Goal: Task Accomplishment & Management: Complete application form

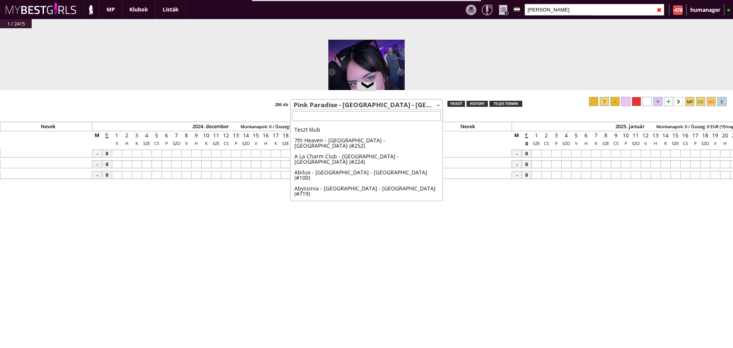
select select "271"
type input "bada"
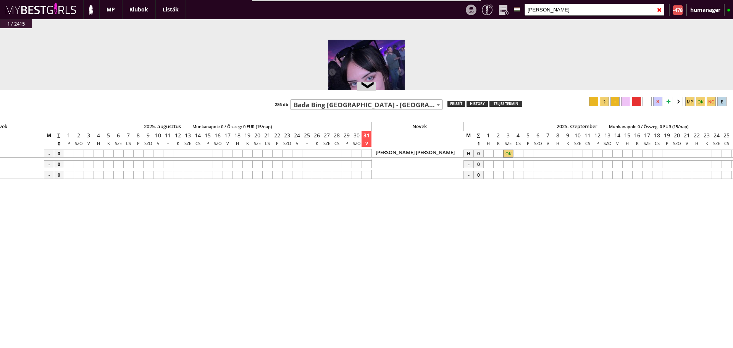
select select "749"
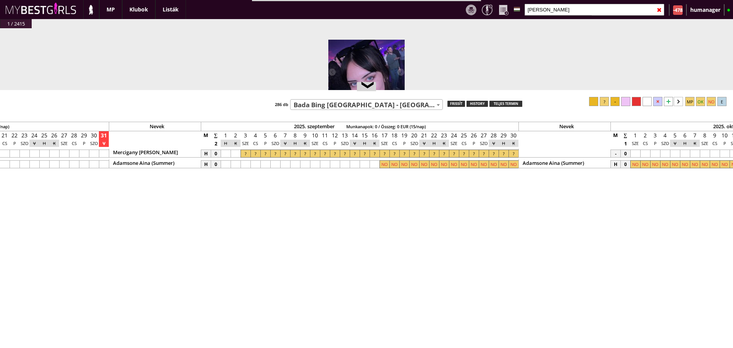
scroll to position [0, 3612]
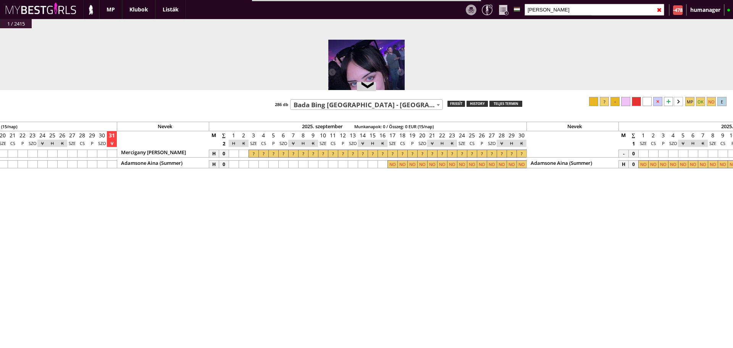
click at [364, 110] on div "Nevek 2024. december Munkanapok: 0 / Összeg: 0 EUR (15/nap) Nevek 2025. január …" at bounding box center [366, 226] width 733 height 258
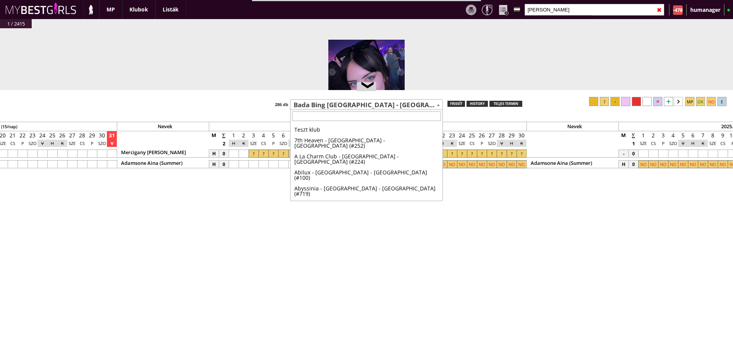
scroll to position [251, 0]
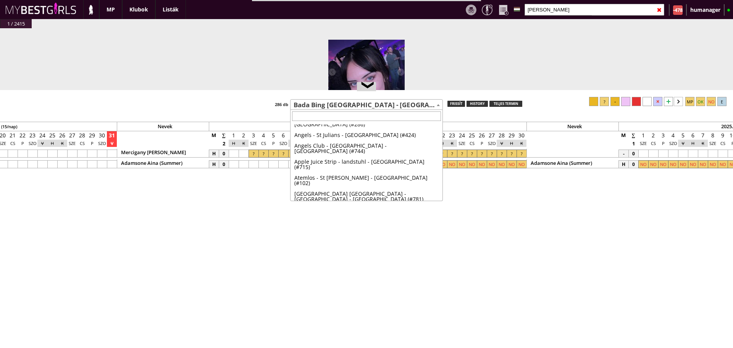
click at [370, 107] on span "Bada Bing [GEOGRAPHIC_DATA] - [GEOGRAPHIC_DATA] - [GEOGRAPHIC_DATA] (#749)" at bounding box center [367, 105] width 152 height 11
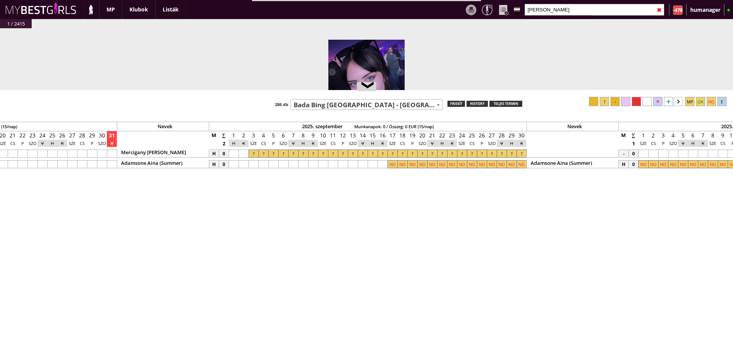
click at [370, 107] on span "Bada Bing [GEOGRAPHIC_DATA] - [GEOGRAPHIC_DATA] - [GEOGRAPHIC_DATA] (#749)" at bounding box center [367, 105] width 152 height 11
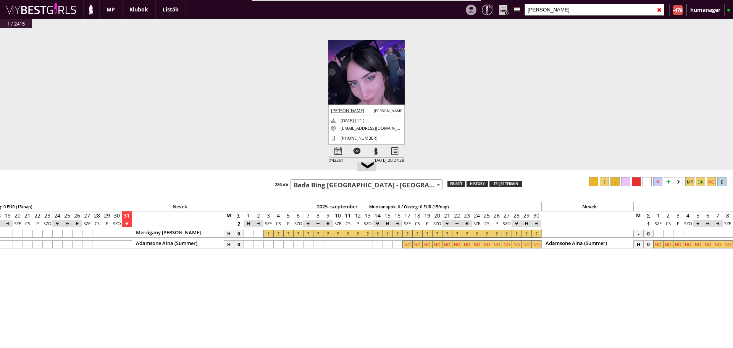
drag, startPoint x: 463, startPoint y: 90, endPoint x: 474, endPoint y: 170, distance: 81.0
click at [474, 170] on div at bounding box center [366, 170] width 733 height 1
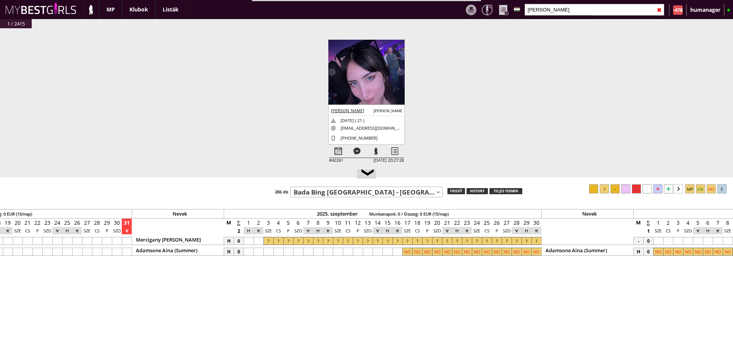
drag, startPoint x: 474, startPoint y: 170, endPoint x: 475, endPoint y: 176, distance: 5.8
click at [475, 178] on div at bounding box center [366, 178] width 733 height 1
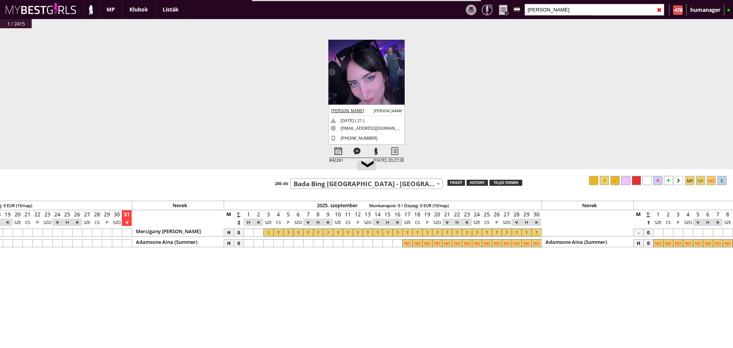
drag, startPoint x: 475, startPoint y: 176, endPoint x: 472, endPoint y: 174, distance: 3.9
click at [472, 170] on div at bounding box center [366, 169] width 733 height 1
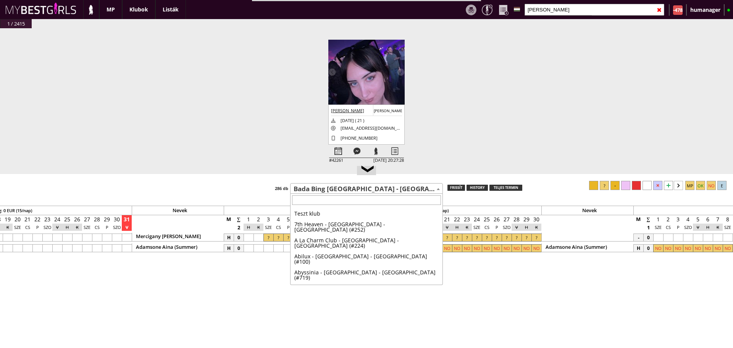
click at [385, 193] on span "Bada Bing [GEOGRAPHIC_DATA] - [GEOGRAPHIC_DATA] - [GEOGRAPHIC_DATA] (#749)" at bounding box center [367, 189] width 152 height 11
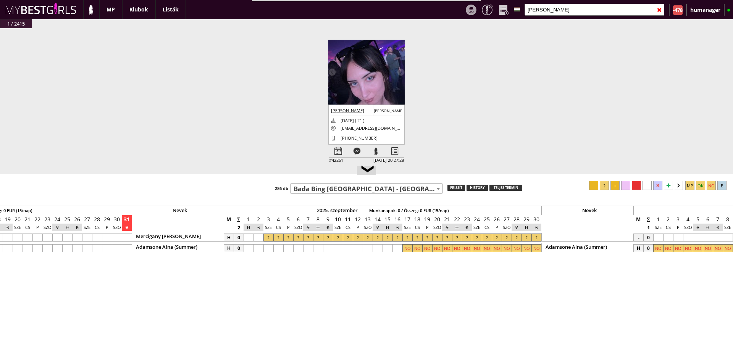
click at [385, 193] on span "Bada Bing [GEOGRAPHIC_DATA] - [GEOGRAPHIC_DATA] - [GEOGRAPHIC_DATA] (#749)" at bounding box center [367, 189] width 152 height 11
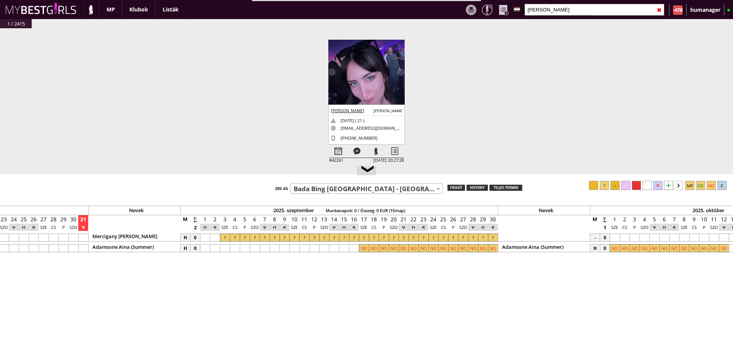
scroll to position [0, 3609]
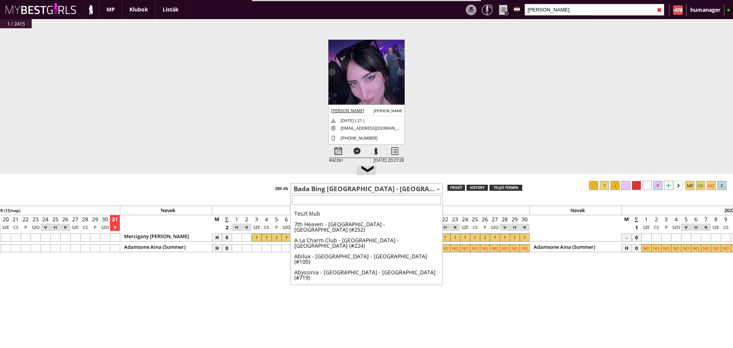
click at [322, 193] on span "Bada Bing [GEOGRAPHIC_DATA] - [GEOGRAPHIC_DATA] - [GEOGRAPHIC_DATA] (#749)" at bounding box center [367, 189] width 152 height 11
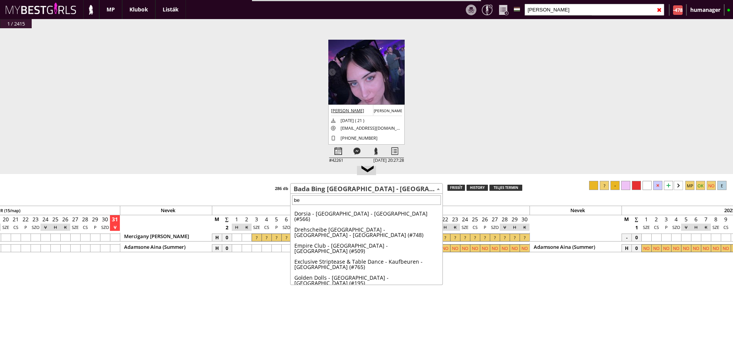
scroll to position [0, 0]
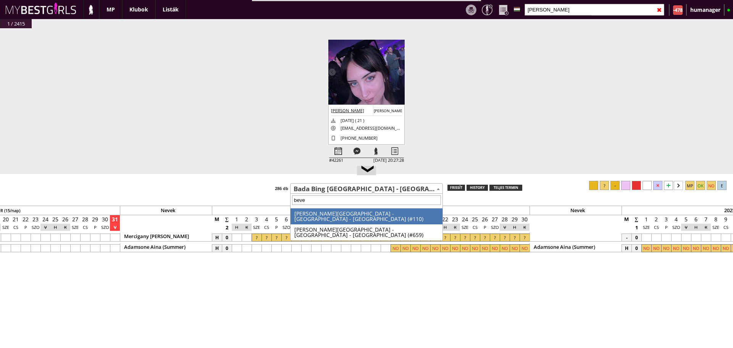
type input "[PERSON_NAME]"
select select "110"
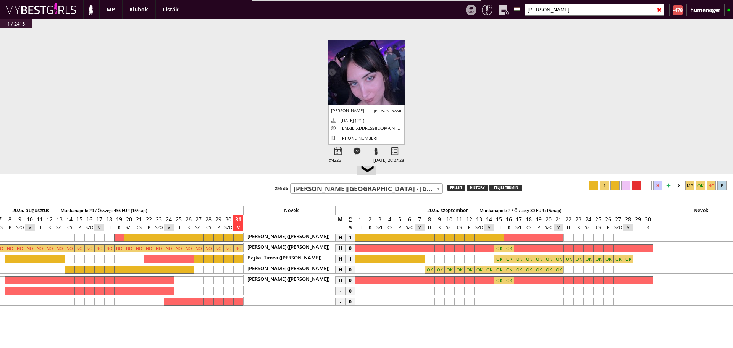
scroll to position [0, 3486]
drag, startPoint x: 326, startPoint y: 194, endPoint x: 335, endPoint y: 192, distance: 9.5
click at [335, 192] on div "❮ Teszt klub 7th Heaven - [GEOGRAPHIC_DATA] - [GEOGRAPHIC_DATA] (#252) A La Cha…" at bounding box center [366, 261] width 733 height 174
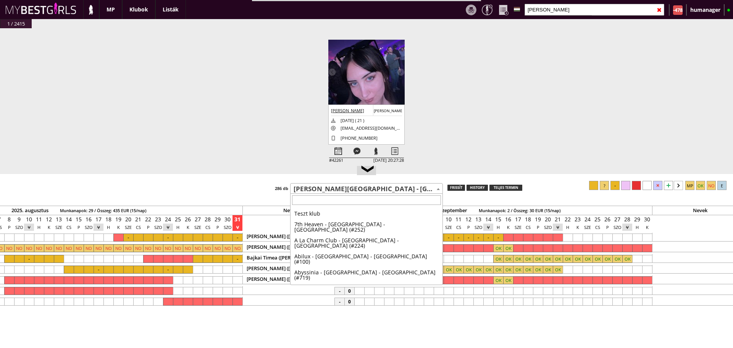
click at [335, 192] on span "[PERSON_NAME][GEOGRAPHIC_DATA] - [GEOGRAPHIC_DATA] - [GEOGRAPHIC_DATA] (#110)" at bounding box center [367, 189] width 152 height 11
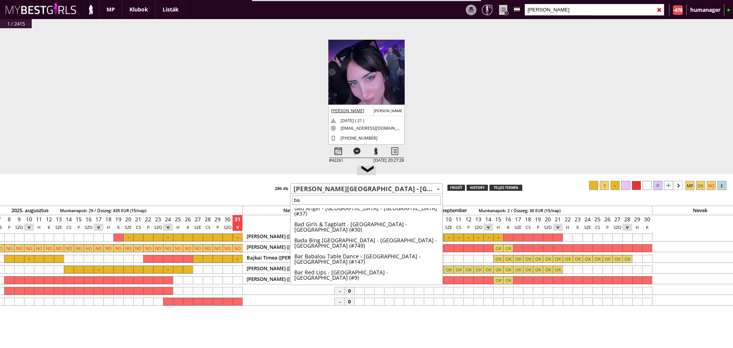
scroll to position [0, 0]
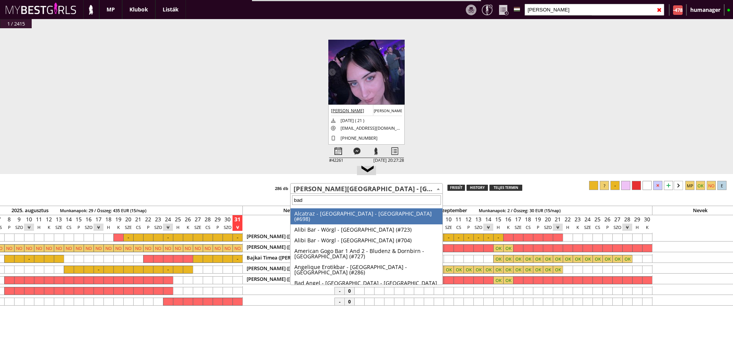
type input "bada"
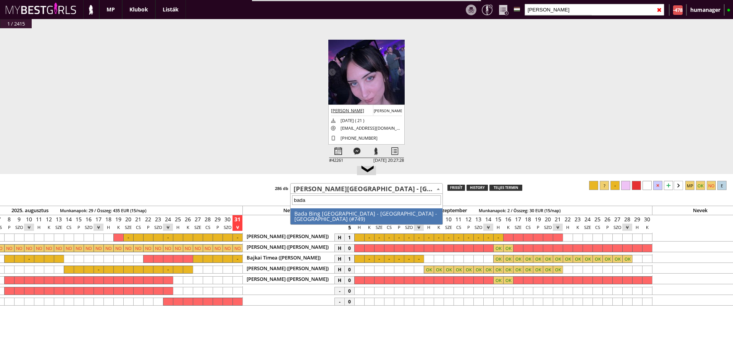
select select "749"
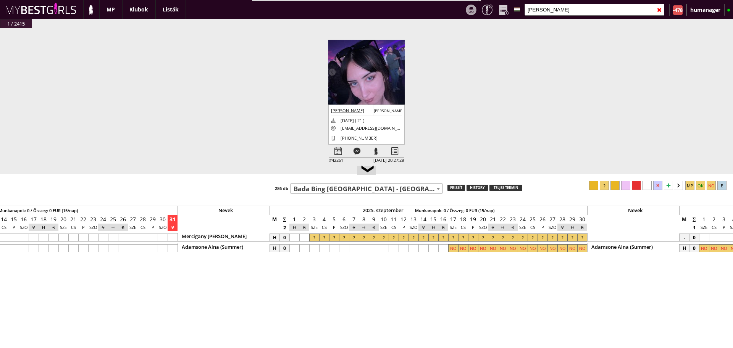
scroll to position [0, 3555]
click at [561, 6] on input "[PERSON_NAME]" at bounding box center [595, 10] width 140 height 12
click at [498, 114] on div "#42440 [DATE] 19:29:29 Kecsumber [PERSON_NAME] [DATE] ( 29 ) [EMAIL_ADDRESS][DO…" at bounding box center [366, 198] width 733 height 340
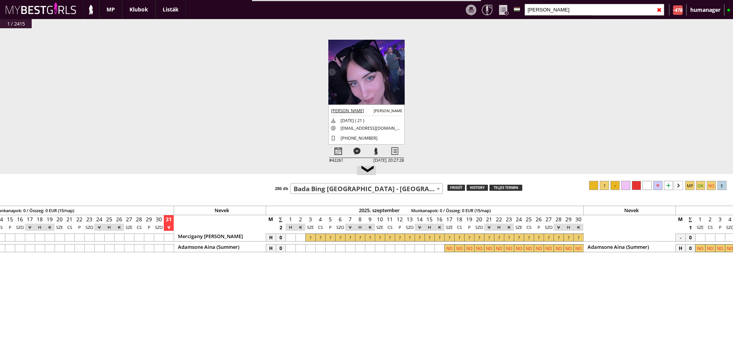
click at [554, 6] on input "[PERSON_NAME]" at bounding box center [595, 10] width 140 height 12
click at [525, 104] on div "#42440 [DATE] 19:29:29 Kecsumber [PERSON_NAME] [DATE] ( 29 ) [EMAIL_ADDRESS][DO…" at bounding box center [366, 198] width 733 height 340
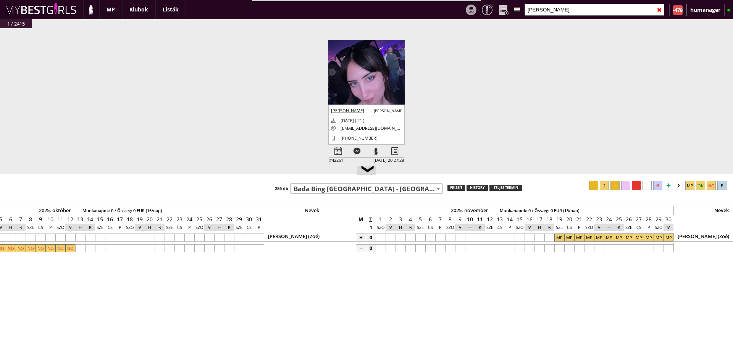
scroll to position [0, 4297]
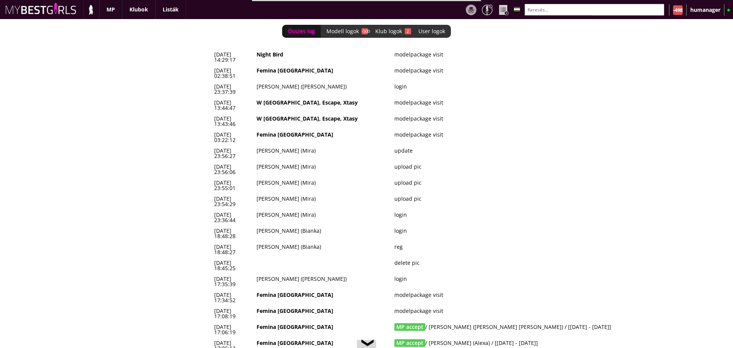
scroll to position [0, 3089]
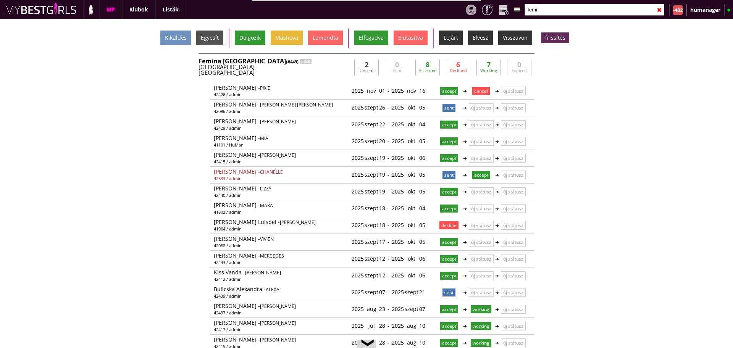
click at [305, 66] on div "Germany" at bounding box center [275, 67] width 153 height 6
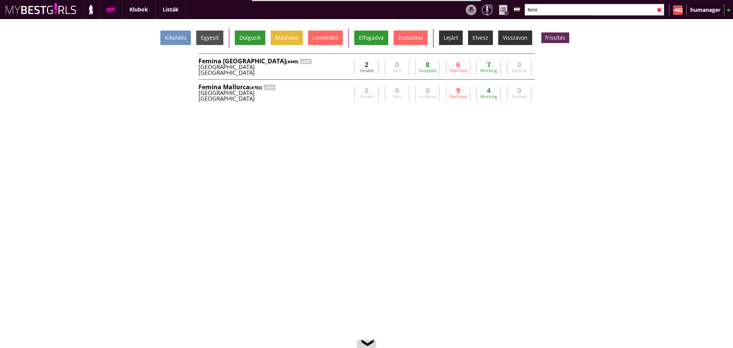
scroll to position [0, 3059]
click at [551, 11] on input "femi" at bounding box center [595, 10] width 140 height 12
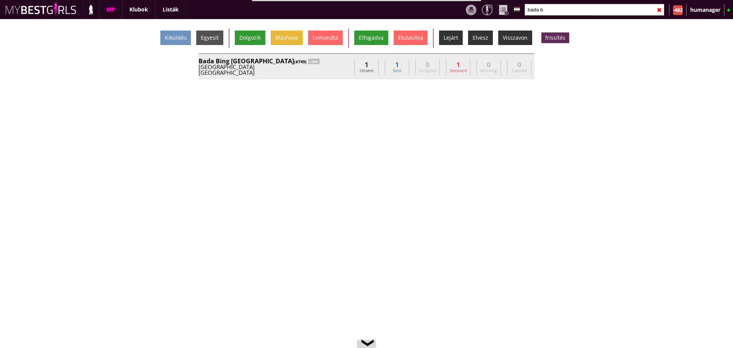
type input "bada b"
click at [323, 78] on div "Bada Bing Copenhagen (#749) LINK Denmark Copenhagen info@badabingcph.dk Linda K…" at bounding box center [367, 66] width 336 height 26
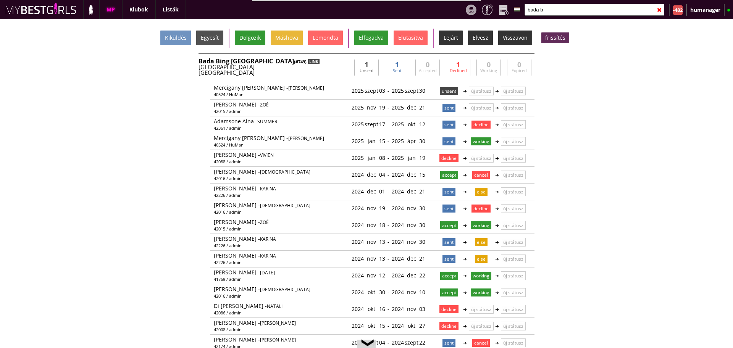
click at [308, 60] on div "LINK" at bounding box center [313, 61] width 11 height 5
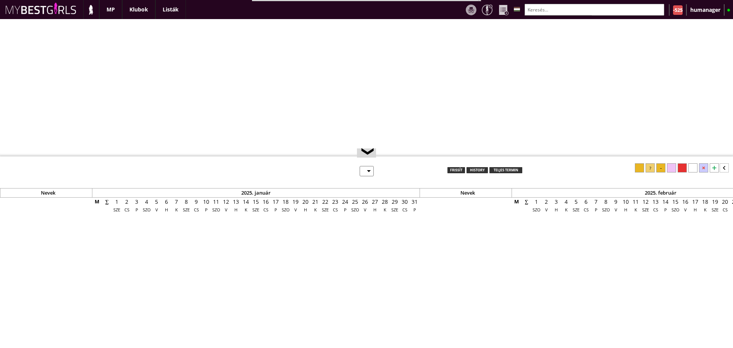
select select "0"
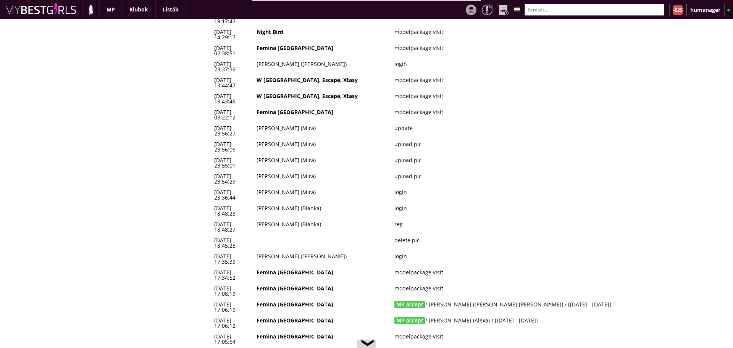
scroll to position [55, 0]
click at [468, 315] on td "MP accept / Bulicska Alexandra (Alexa) / [2025-09-07 - 2025-09-21]" at bounding box center [508, 323] width 233 height 16
click at [455, 299] on td "MP accept / Karuna Hannah (Mary Jane) / [2025-09-26 - 2025-10-05]" at bounding box center [508, 307] width 233 height 16
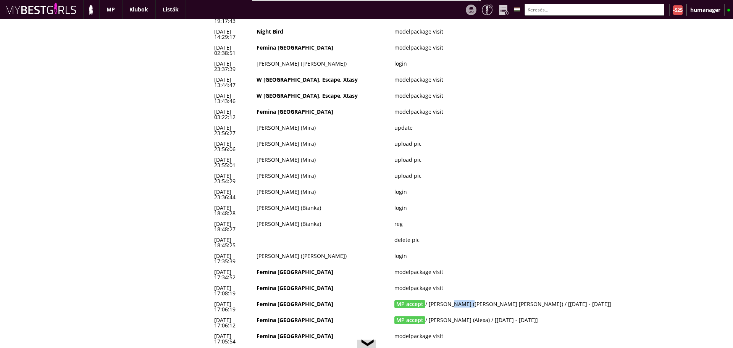
click at [455, 299] on td "MP accept / Karuna Hannah (Mary Jane) / [2025-09-26 - 2025-10-05]" at bounding box center [508, 307] width 233 height 16
click at [325, 283] on td "Femina [GEOGRAPHIC_DATA]" at bounding box center [323, 291] width 138 height 16
click at [445, 299] on td "MP accept / Karuna Hannah (Mary Jane) / [2025-09-26 - 2025-10-05]" at bounding box center [508, 307] width 233 height 16
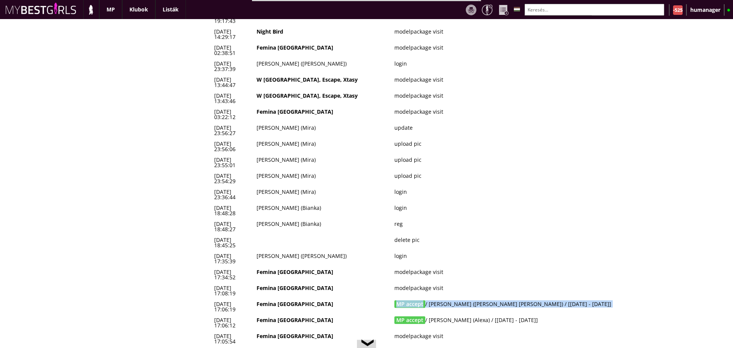
click at [445, 299] on td "MP accept / Karuna Hannah (Mary Jane) / [2025-09-26 - 2025-10-05]" at bounding box center [508, 307] width 233 height 16
click at [458, 315] on td "MP accept / Bulicska Alexandra (Alexa) / [2025-09-07 - 2025-09-21]" at bounding box center [508, 323] width 233 height 16
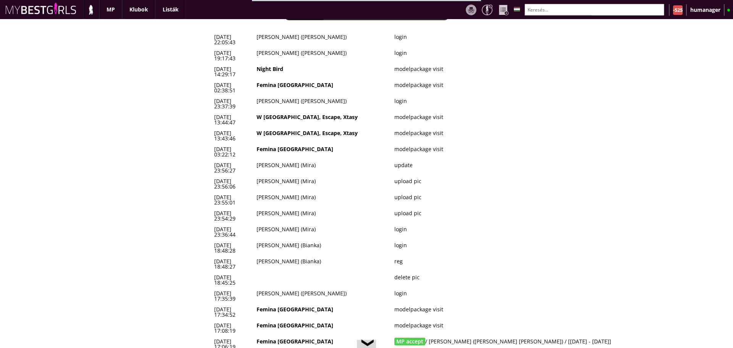
scroll to position [15, 0]
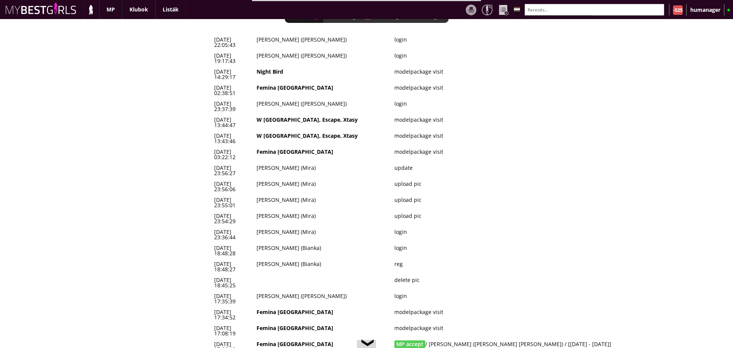
click at [411, 275] on td "delete pic" at bounding box center [508, 283] width 233 height 16
click at [313, 259] on td "Berky Bianka (Bianka)" at bounding box center [323, 267] width 138 height 16
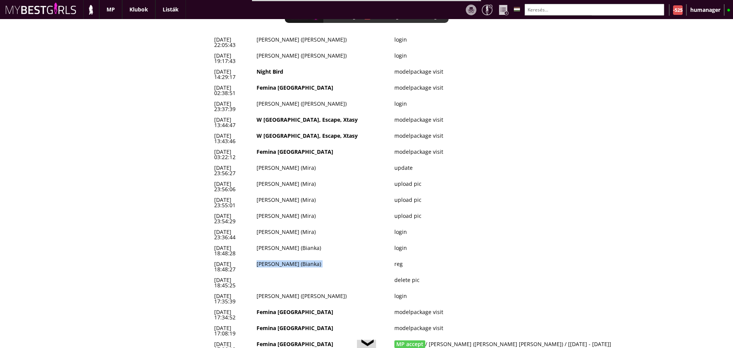
click at [313, 259] on td "Berky Bianka (Bianka)" at bounding box center [323, 267] width 138 height 16
click at [402, 243] on td "login" at bounding box center [508, 251] width 233 height 16
click at [295, 227] on td "Nagy Mira (Mira)" at bounding box center [323, 235] width 138 height 16
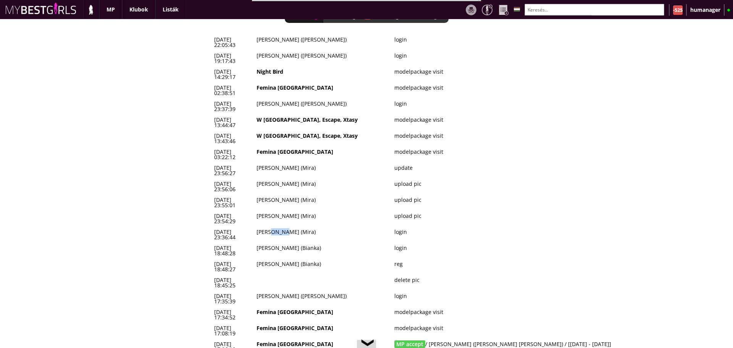
click at [295, 227] on td "Nagy Mira (Mira)" at bounding box center [323, 235] width 138 height 16
click at [407, 211] on td "upload pic" at bounding box center [508, 219] width 233 height 16
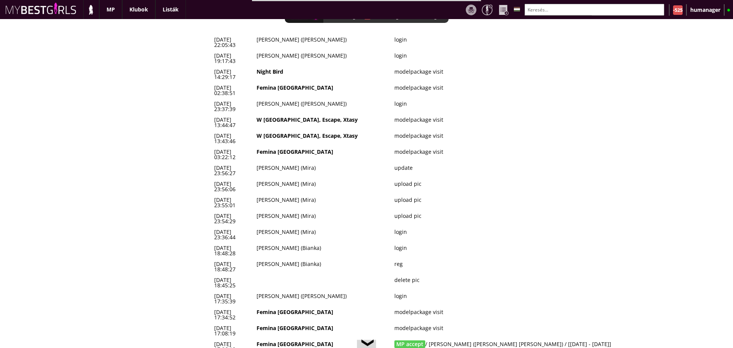
click at [295, 195] on td "Nagy Mira (Mira)" at bounding box center [323, 203] width 138 height 16
click at [335, 227] on td "Nagy Mira (Mira)" at bounding box center [323, 235] width 138 height 16
click at [416, 211] on td "upload pic" at bounding box center [508, 219] width 233 height 16
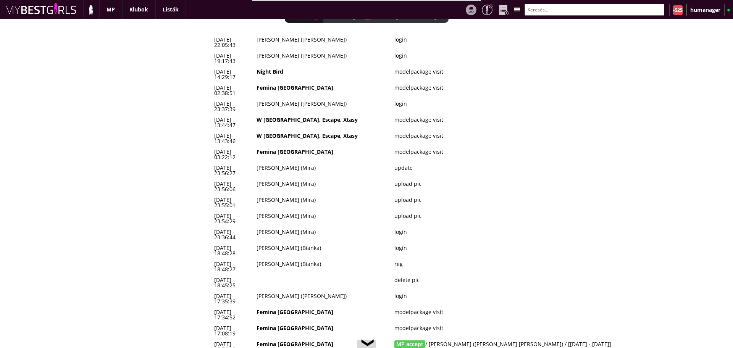
click at [416, 211] on td "upload pic" at bounding box center [508, 219] width 233 height 16
click at [410, 195] on td "upload pic" at bounding box center [508, 203] width 233 height 16
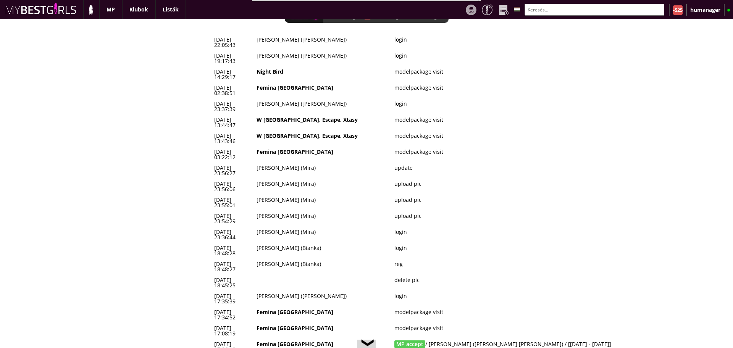
click at [410, 195] on td "upload pic" at bounding box center [508, 203] width 233 height 16
click at [407, 179] on td "upload pic" at bounding box center [508, 187] width 233 height 16
click at [408, 163] on td "update" at bounding box center [508, 171] width 233 height 16
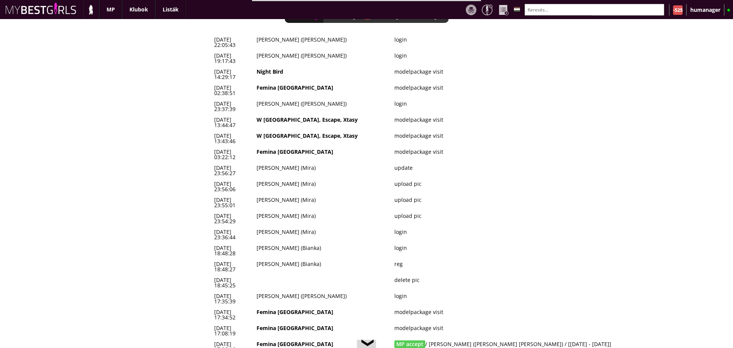
click at [408, 163] on td "update" at bounding box center [508, 171] width 233 height 16
click at [409, 243] on td "login" at bounding box center [508, 251] width 233 height 16
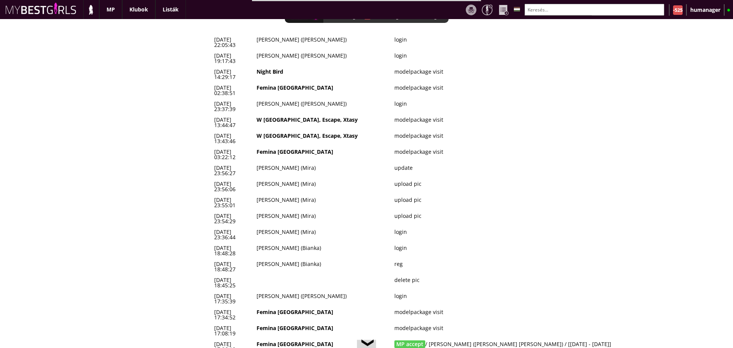
click at [409, 243] on td "login" at bounding box center [508, 251] width 233 height 16
click at [405, 259] on td "reg" at bounding box center [508, 267] width 233 height 16
click at [403, 291] on td "login" at bounding box center [508, 299] width 233 height 16
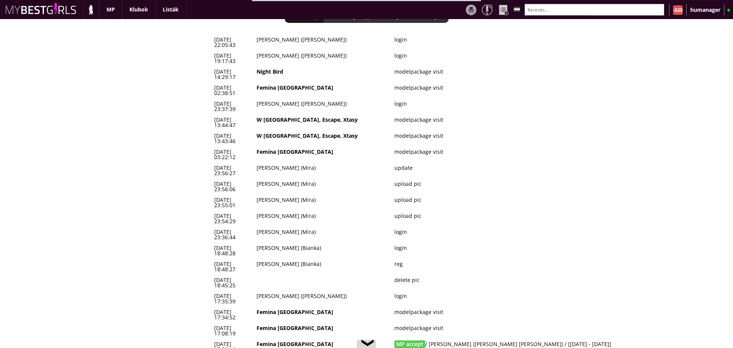
scroll to position [0, 0]
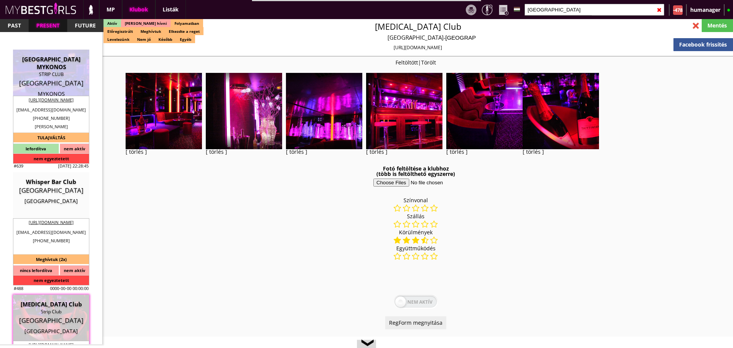
select select "reg"
select select "months"
select select "weeks"
select select "0"
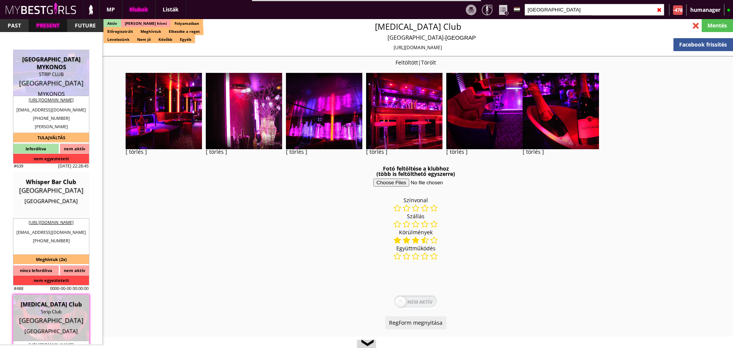
select select "weekly"
click at [576, 8] on input "paris" at bounding box center [595, 10] width 140 height 12
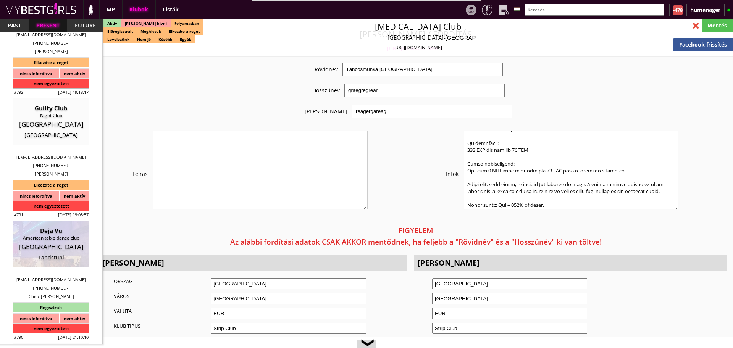
scroll to position [18590, 0]
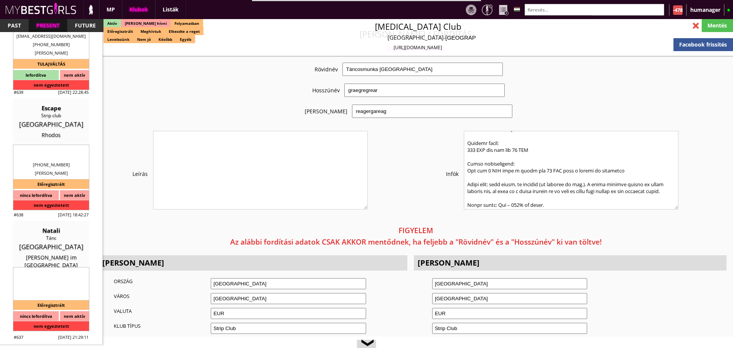
click at [556, 11] on input "text" at bounding box center [595, 10] width 140 height 12
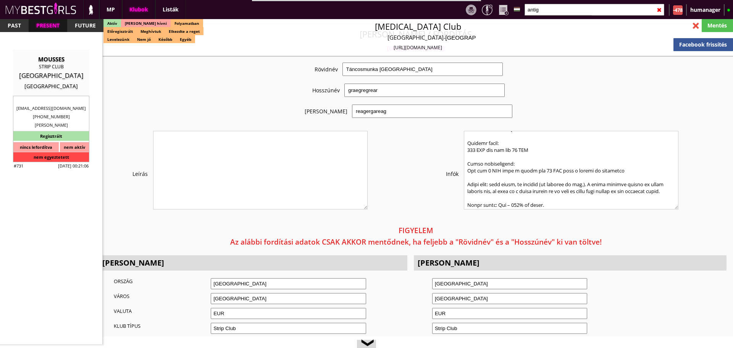
scroll to position [0, 0]
type input "antig"
click at [56, 67] on div "STRIP CLUB" at bounding box center [51, 67] width 65 height 8
type input "ATHENS"
type textarea "2025.01.29: Ma hívtuk, ő volt régen a manager, de azt mondta, hogy igen ővé a s…"
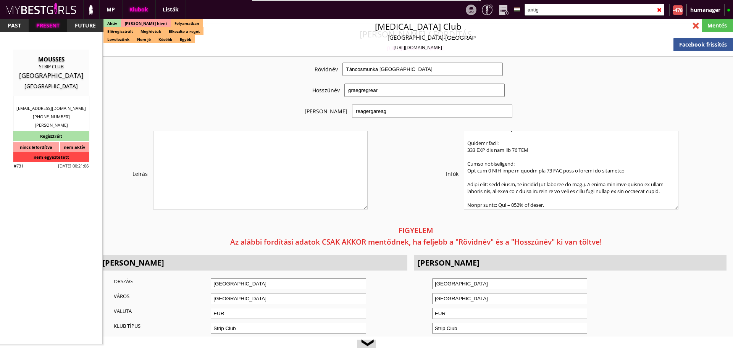
type input "20.00"
type input "EUR"
type input "MOUSSES"
type input "STRIP CLUB"
type input "11745"
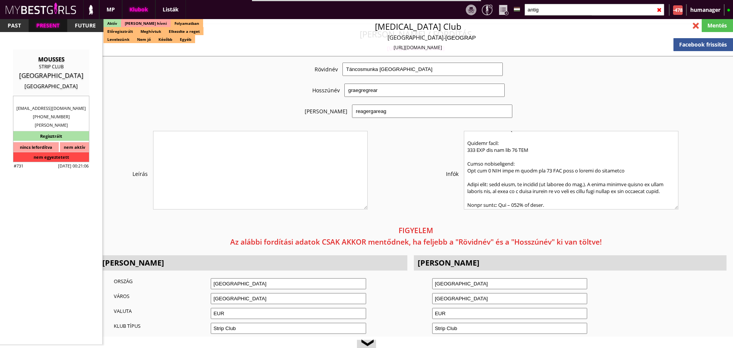
type input "LEOFOROS POSIDONOS 30"
type input "antigoniadda@gmail.com"
type textarea "MOUSSES EL801230051 11745 ATHENS LEOFOROS POSIDONOS 30"
type input "MOUSSES"
type input "EL801230051"
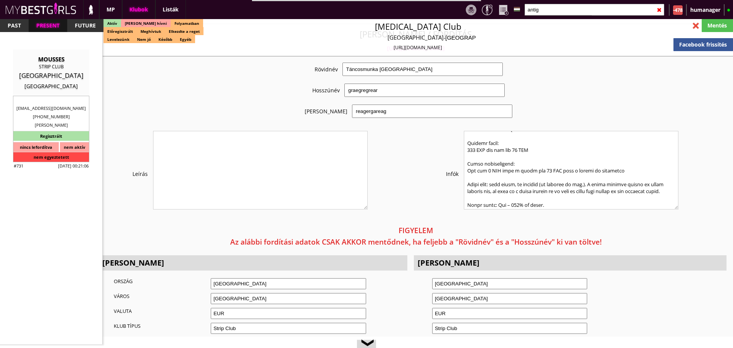
type input "11745"
type input "ATHENS"
type input "LEOFOROS POSIDONOS 30"
type input "GEORGE"
type input "AXIOTIS"
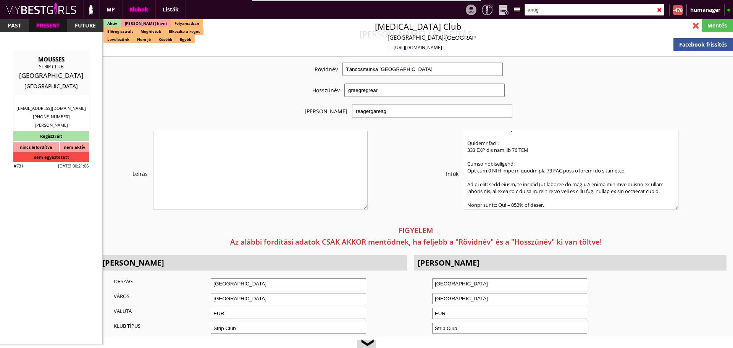
type input "30"
type input "6934250154"
type input "antigoniadda@gmail.com"
type input "17"
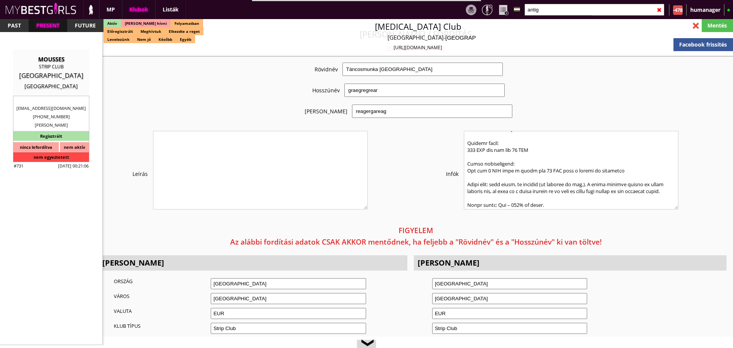
type input "10"
type input "12"
type input "30"
select select "days"
select select "flat"
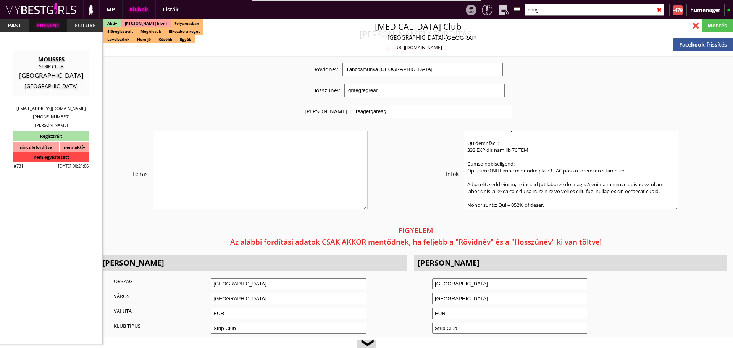
select select "0"
type input "0.00"
type input "2"
checkbox input "true"
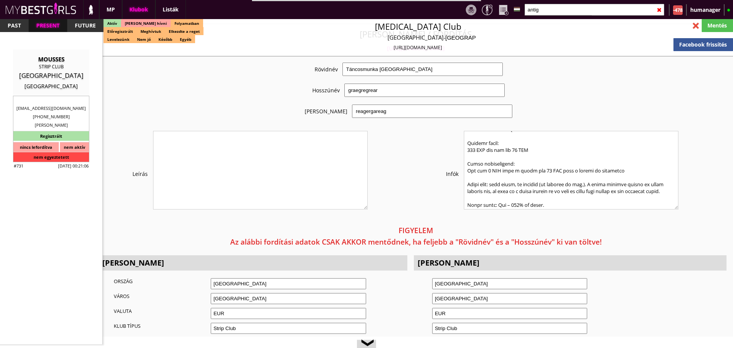
checkbox input "true"
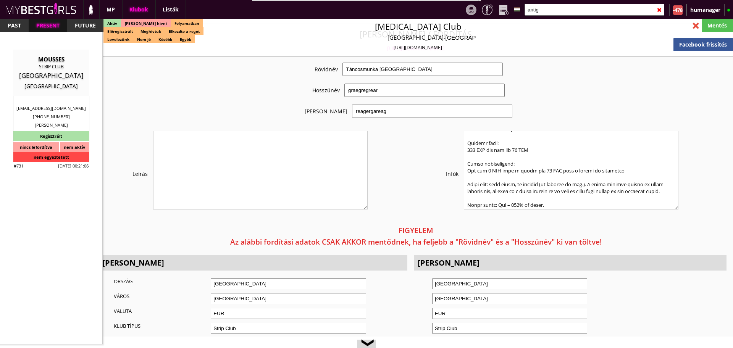
checkbox input "true"
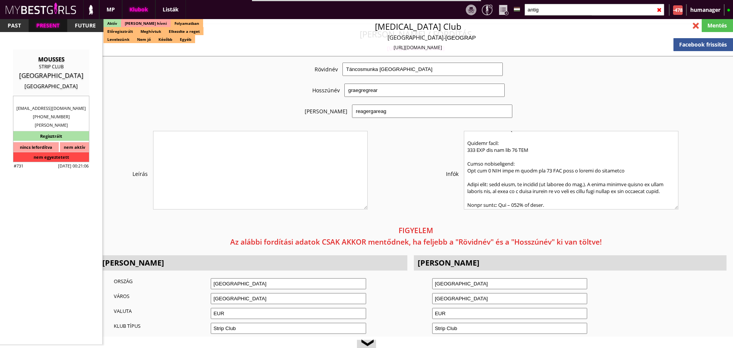
checkbox input "true"
type input "6"
checkbox input "false"
type input "2"
type input "1"
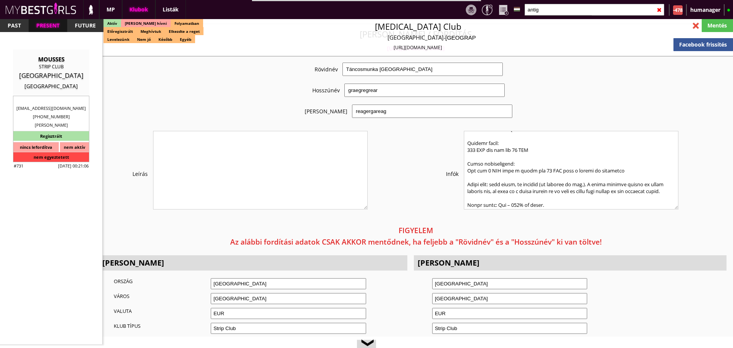
type input "500"
type input "70.00"
type input "80.00"
select select "daily"
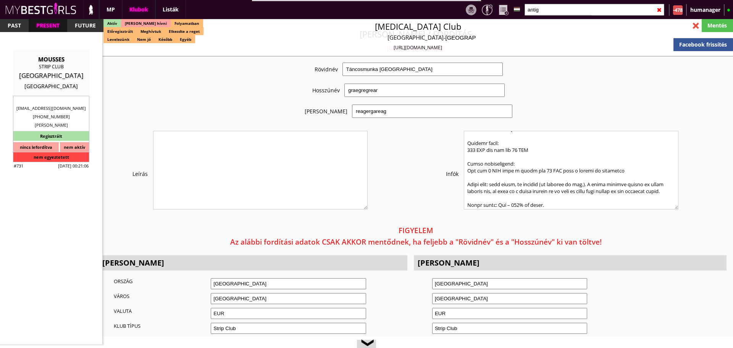
select select "daily"
checkbox input "false"
checkbox input "true"
type input "20"
type input "8"
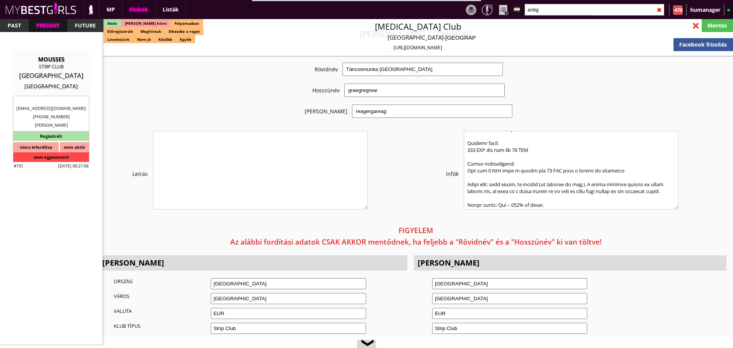
checkbox input "true"
type input "100"
type input "40"
checkbox input "true"
type input "10"
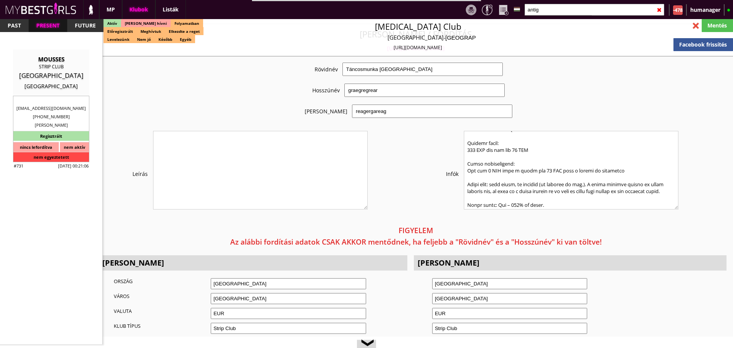
type input "4"
checkbox input "true"
type input "10"
type input "60"
type input "30"
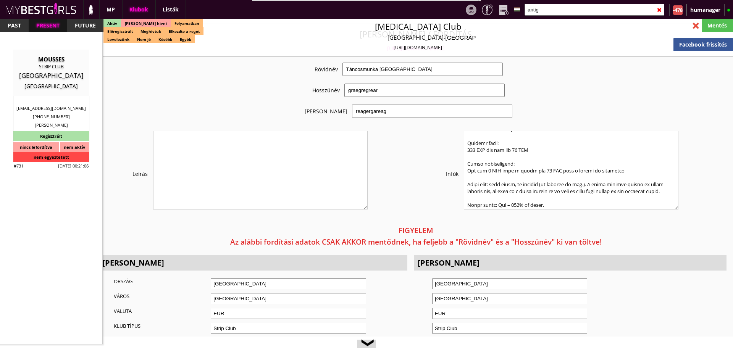
checkbox input "true"
type input "10"
type input "60"
type input "30"
checkbox input "true"
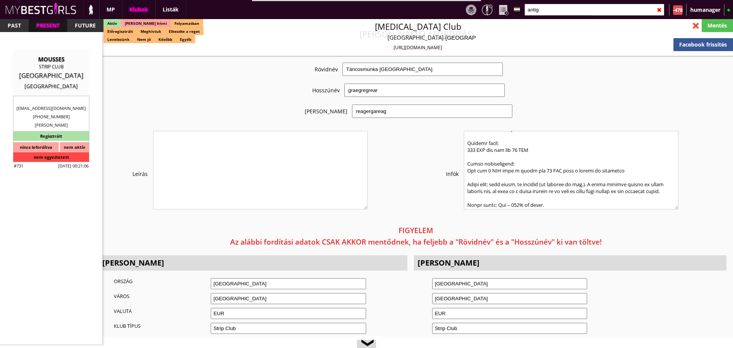
type input "60"
type input "100"
type input "30"
checkbox input "true"
type input "100"
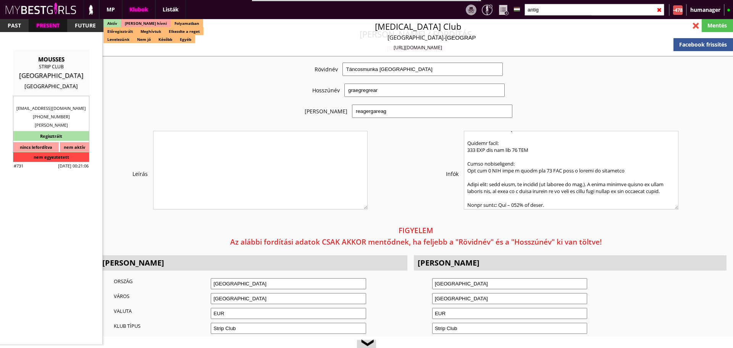
type input "2000"
type input "30"
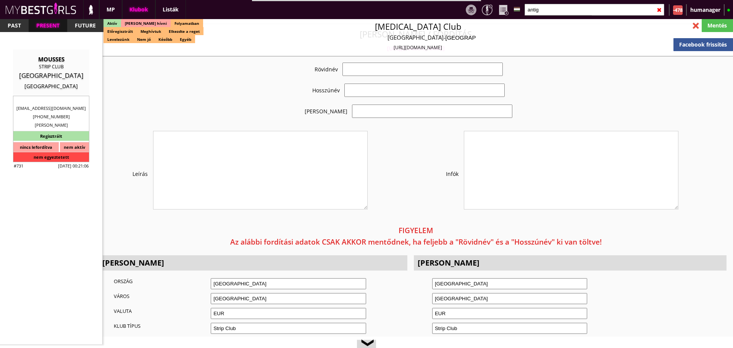
select select "antigoniadda@gmail.com"
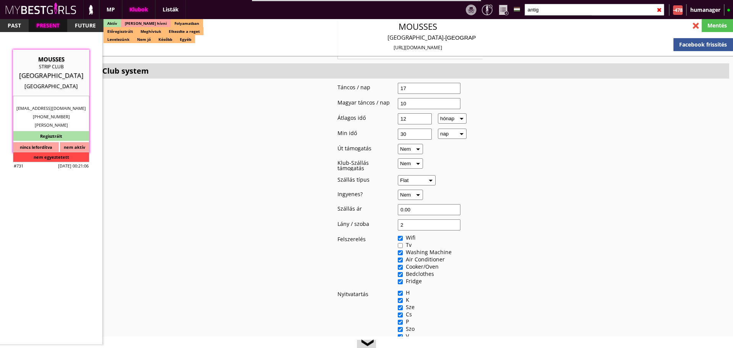
scroll to position [838, 0]
click at [551, 13] on input "antig" at bounding box center [595, 10] width 140 height 12
click at [551, 13] on input "text" at bounding box center [595, 10] width 140 height 12
